Goal: Task Accomplishment & Management: Complete application form

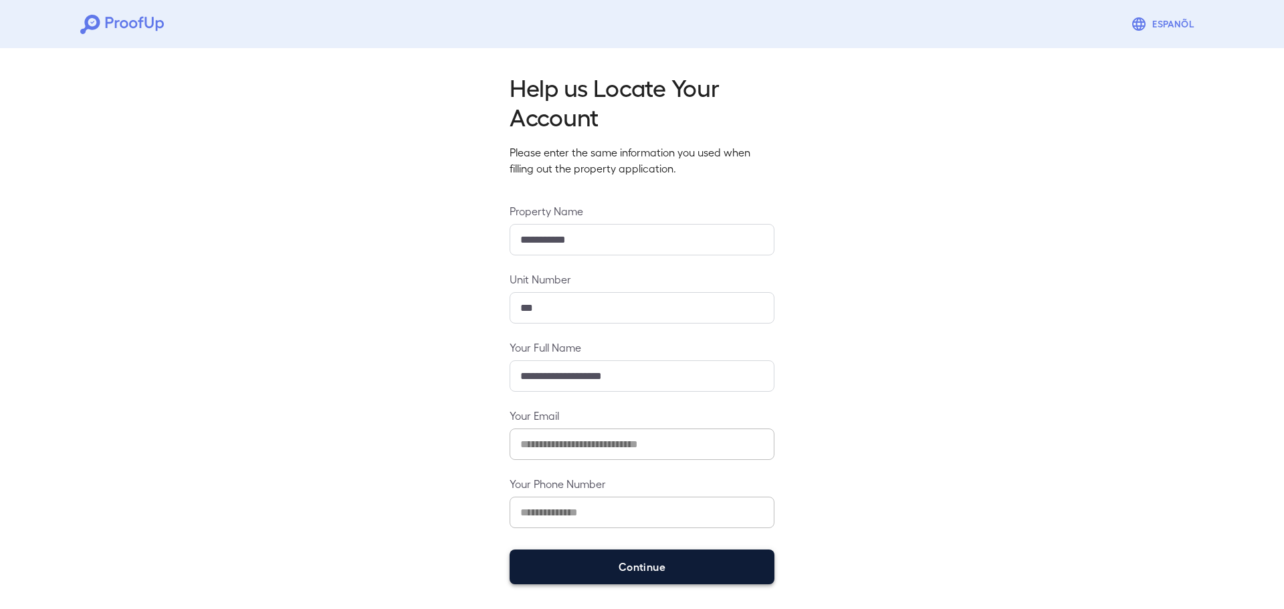
click at [624, 566] on button "Continue" at bounding box center [642, 567] width 265 height 35
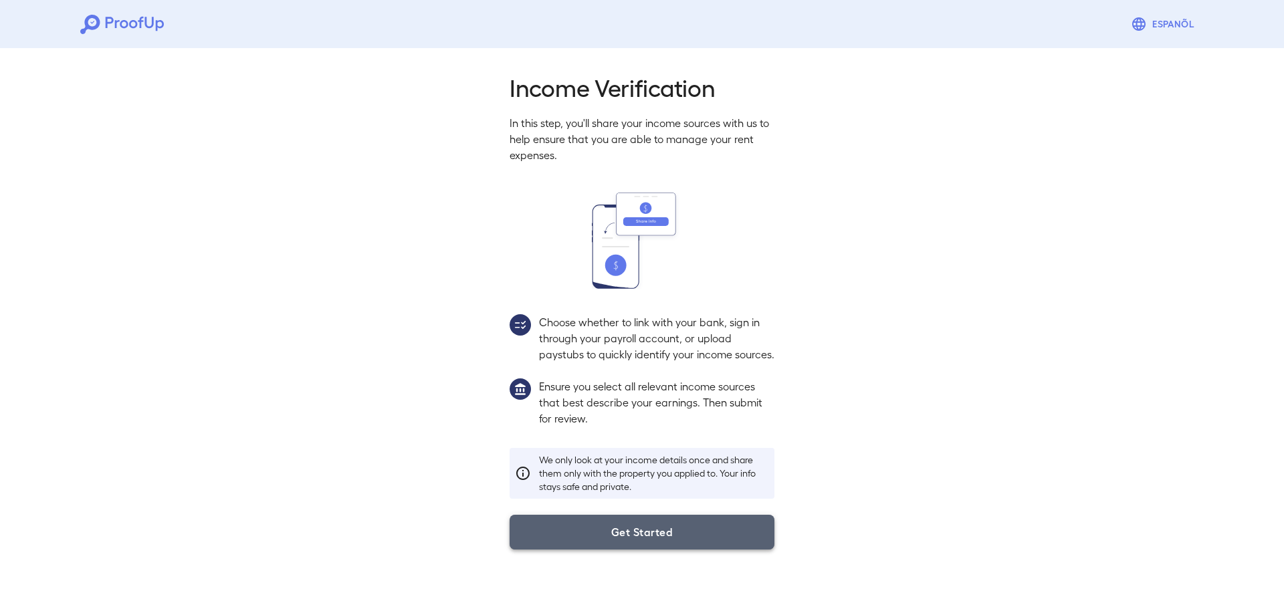
click at [629, 550] on button "Get Started" at bounding box center [642, 532] width 265 height 35
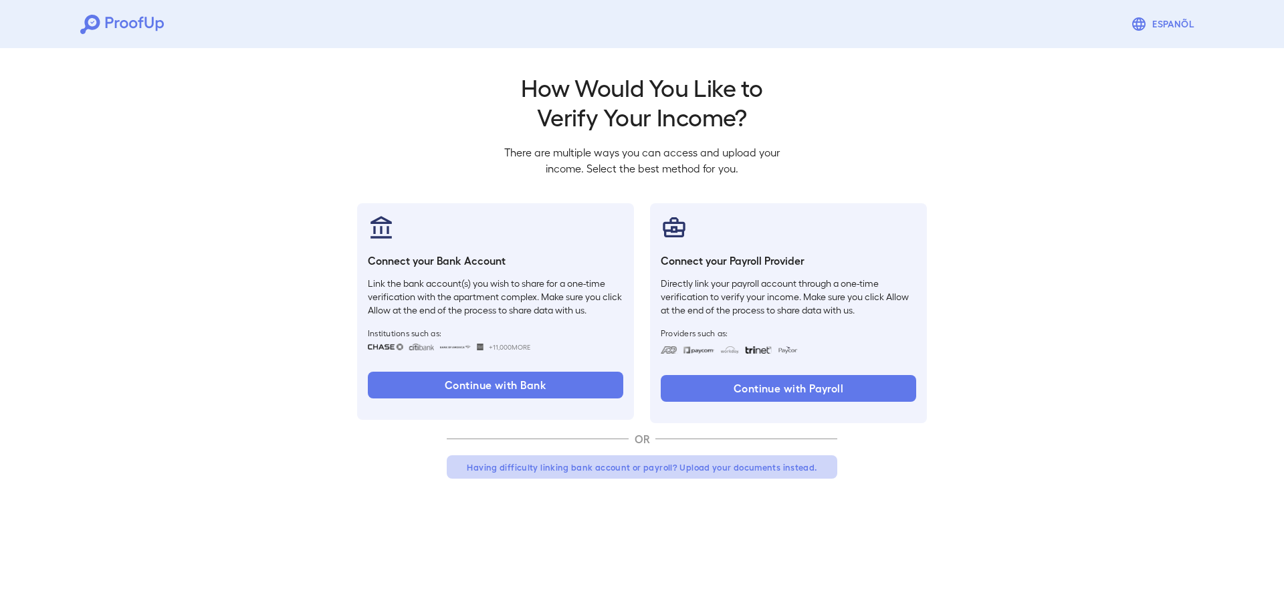
click at [596, 472] on button "Having difficulty linking bank account or payroll? Upload your documents instea…" at bounding box center [642, 467] width 391 height 24
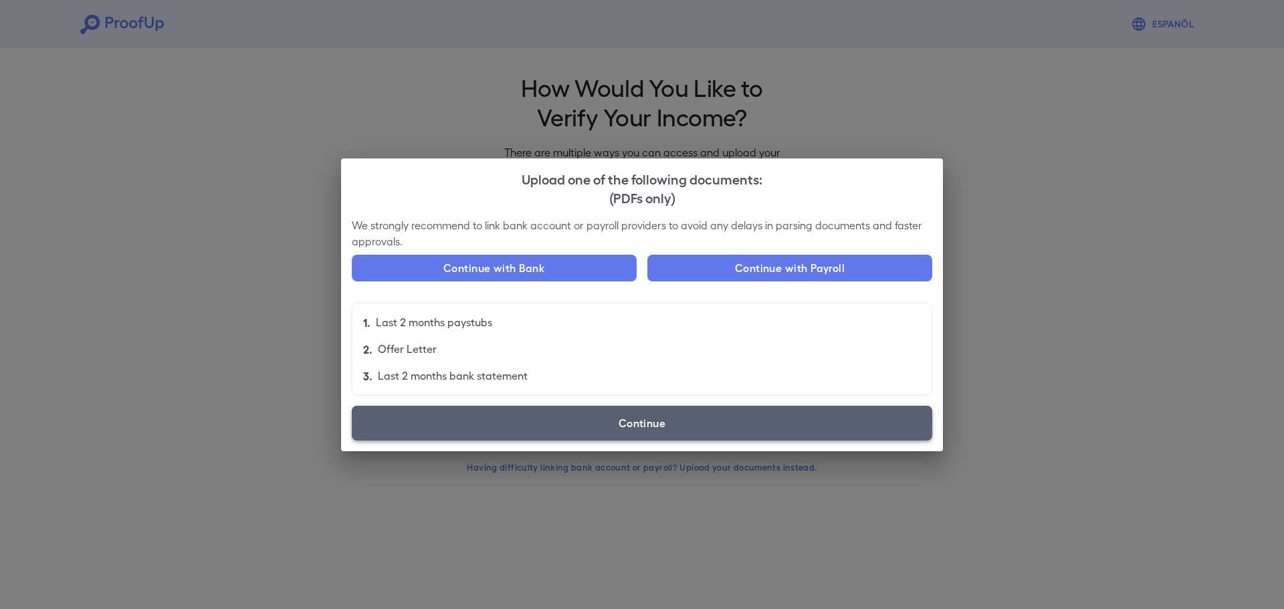
click at [641, 425] on label "Continue" at bounding box center [642, 423] width 581 height 35
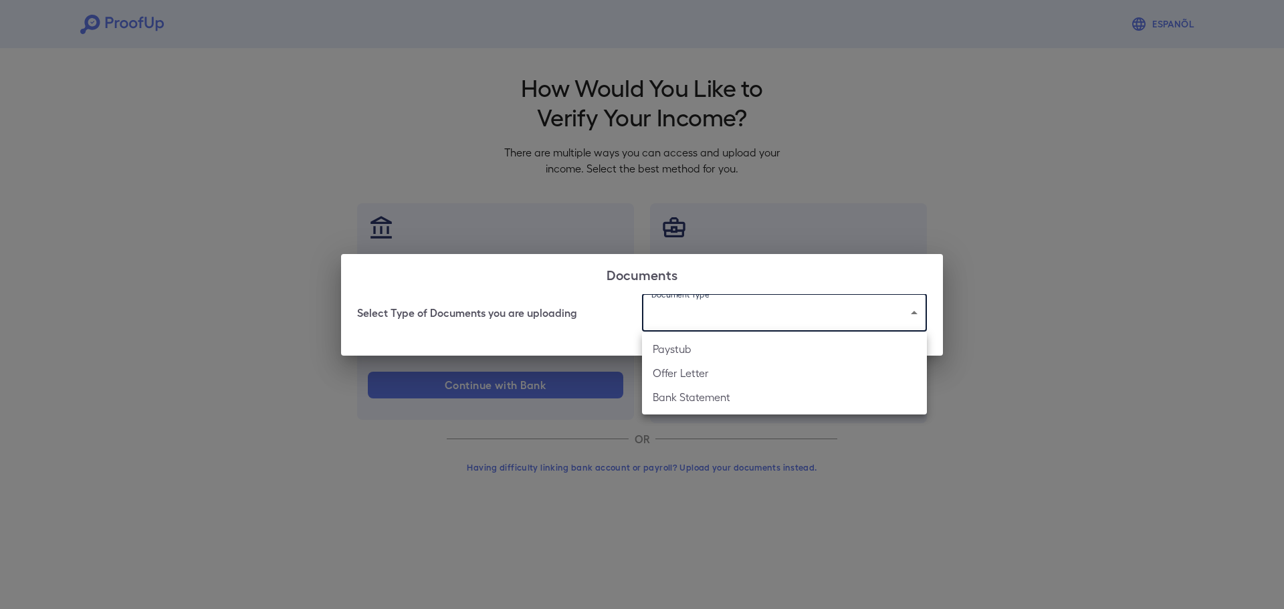
click at [730, 312] on body "Espanõl Go back How Would You Like to Verify Your Income? There are multiple wa…" at bounding box center [642, 255] width 1284 height 511
click at [703, 350] on li "Paystub" at bounding box center [784, 349] width 285 height 24
type input "*******"
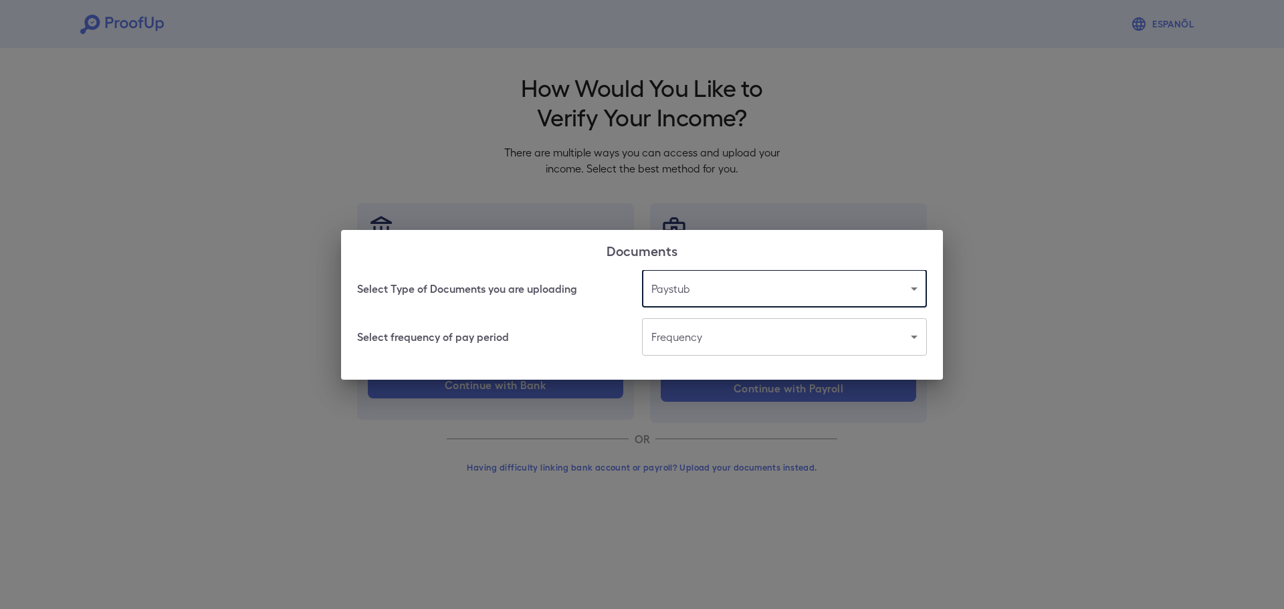
click at [694, 342] on body "Espanõl Go back How Would You Like to Verify Your Income? There are multiple wa…" at bounding box center [642, 255] width 1284 height 511
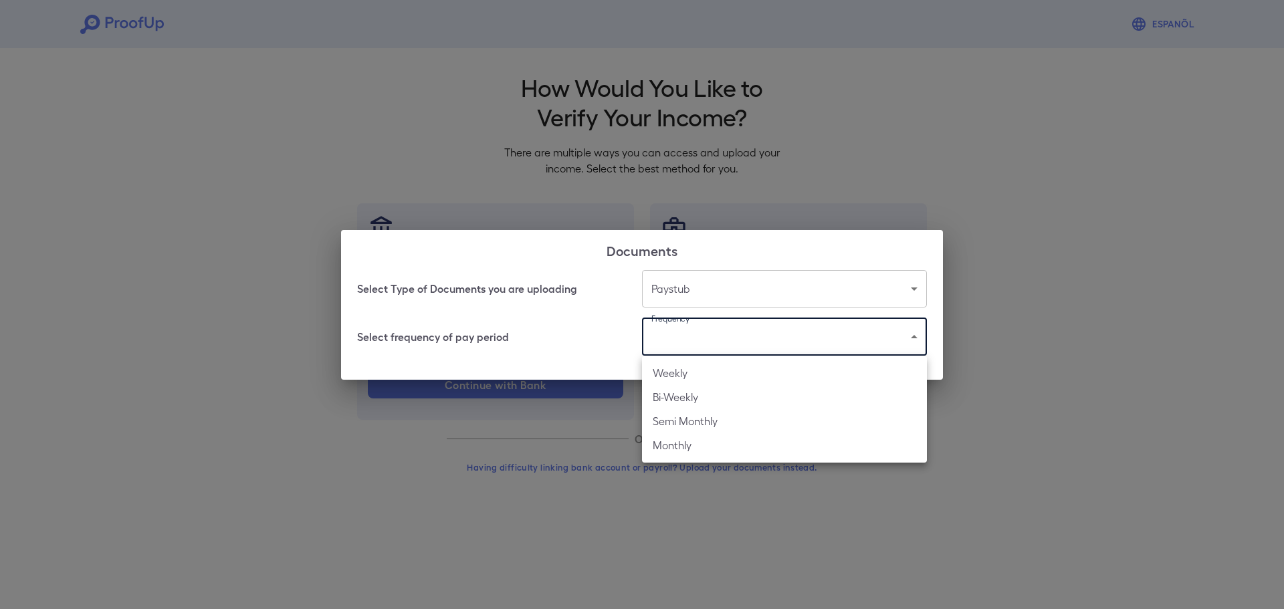
click at [673, 446] on li "Monthly" at bounding box center [784, 445] width 285 height 24
type input "*******"
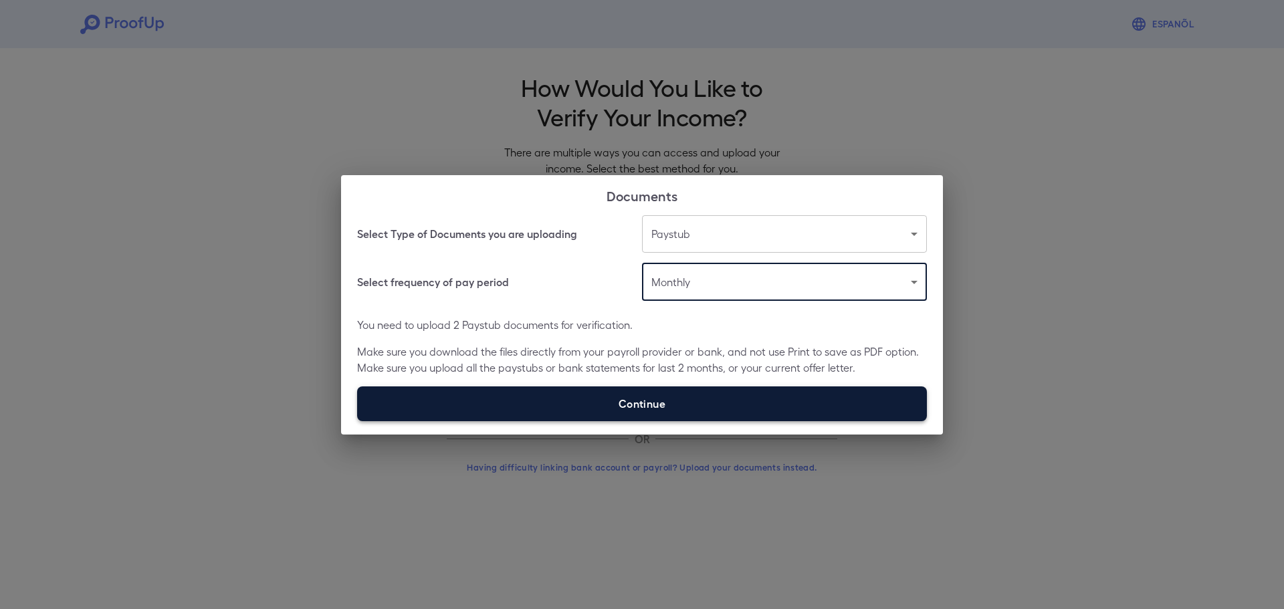
click at [655, 396] on label "Continue" at bounding box center [642, 404] width 570 height 35
click at [358, 421] on input "Continue" at bounding box center [357, 421] width 1 height 1
type input "**********"
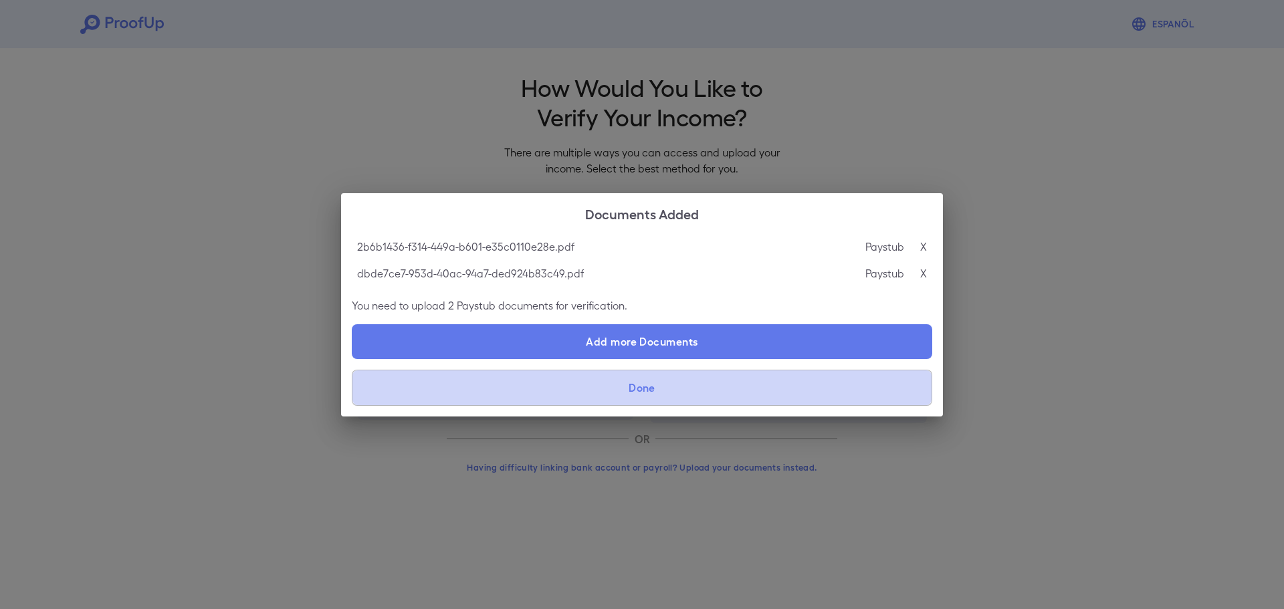
drag, startPoint x: 637, startPoint y: 391, endPoint x: 660, endPoint y: 397, distance: 24.2
click at [637, 393] on button "Done" at bounding box center [642, 388] width 581 height 36
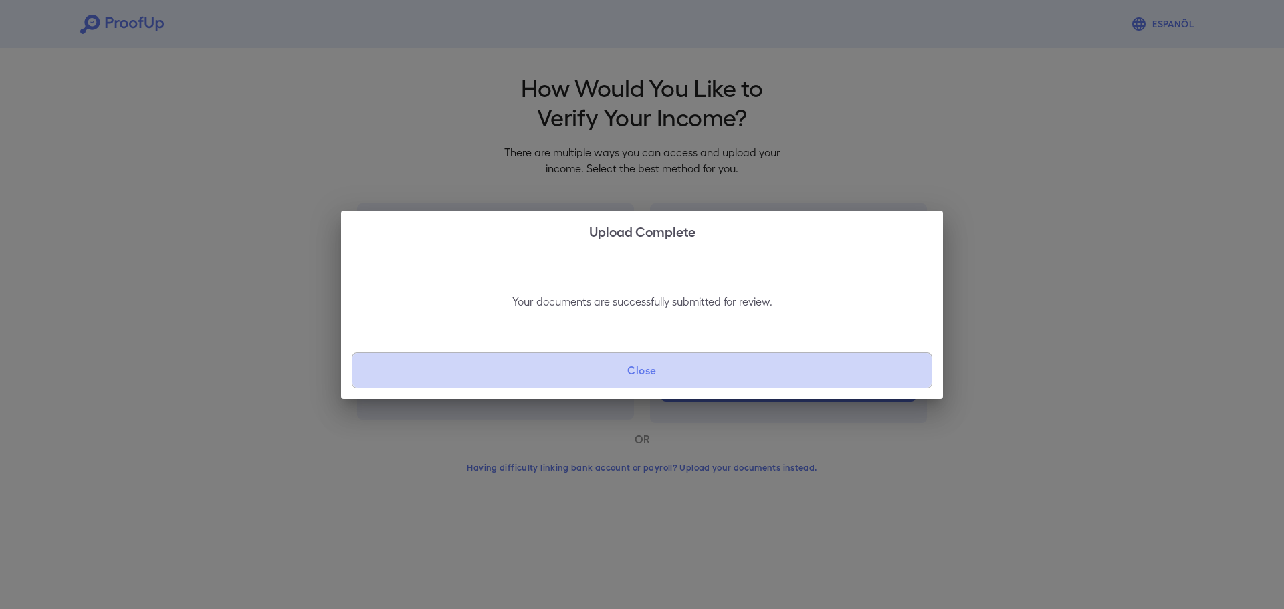
click at [695, 370] on button "Close" at bounding box center [642, 370] width 581 height 36
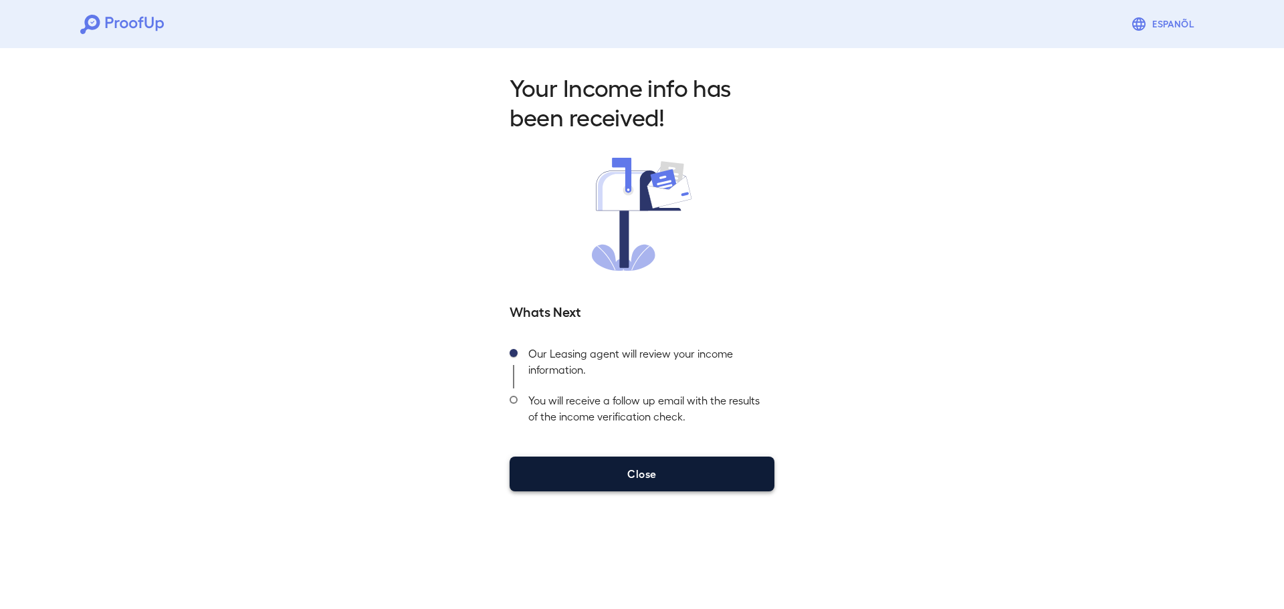
click at [657, 470] on button "Close" at bounding box center [642, 474] width 265 height 35
